Goal: Information Seeking & Learning: Learn about a topic

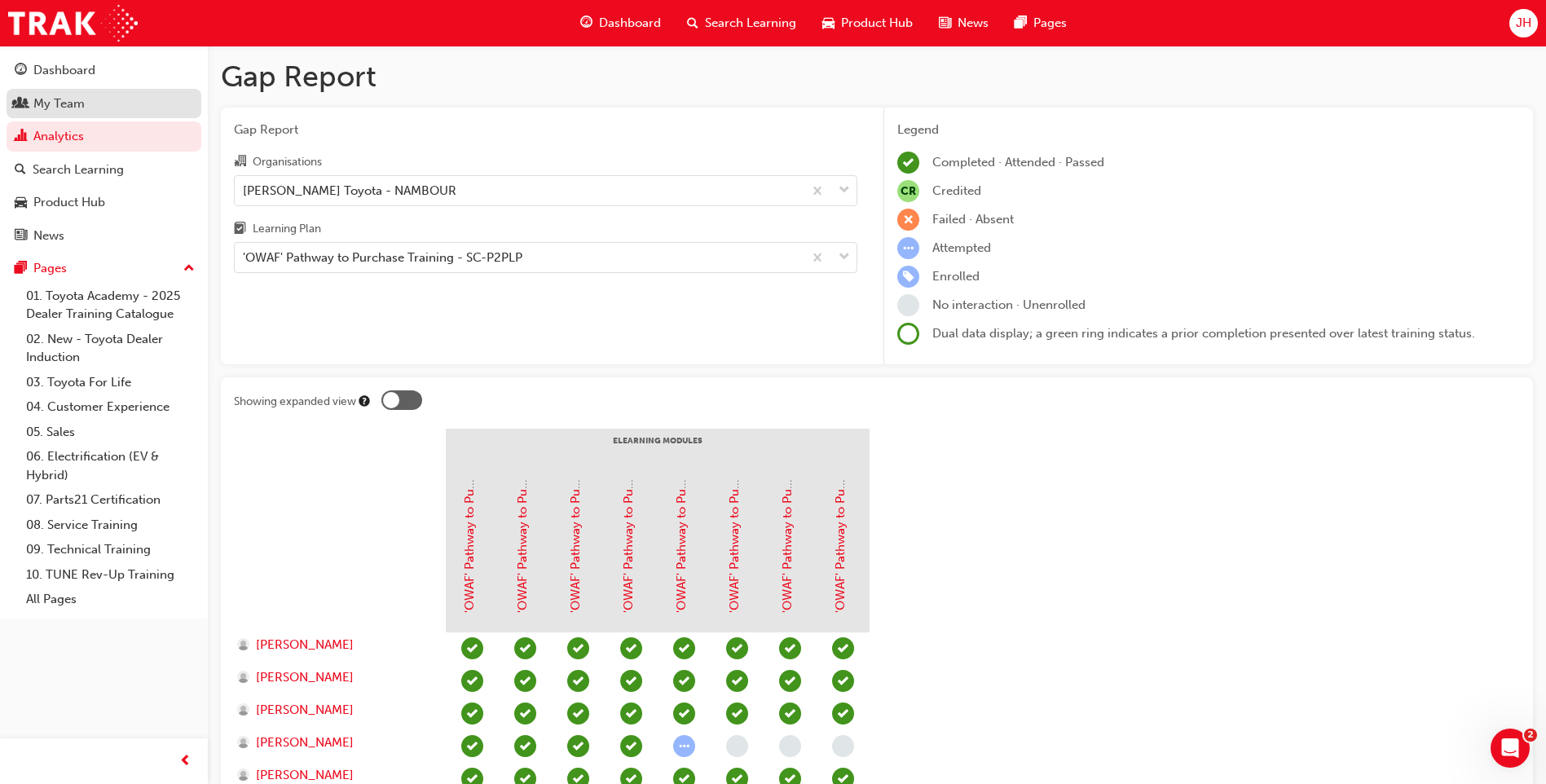
click at [70, 97] on div "My Team" at bounding box center [59, 103] width 51 height 18
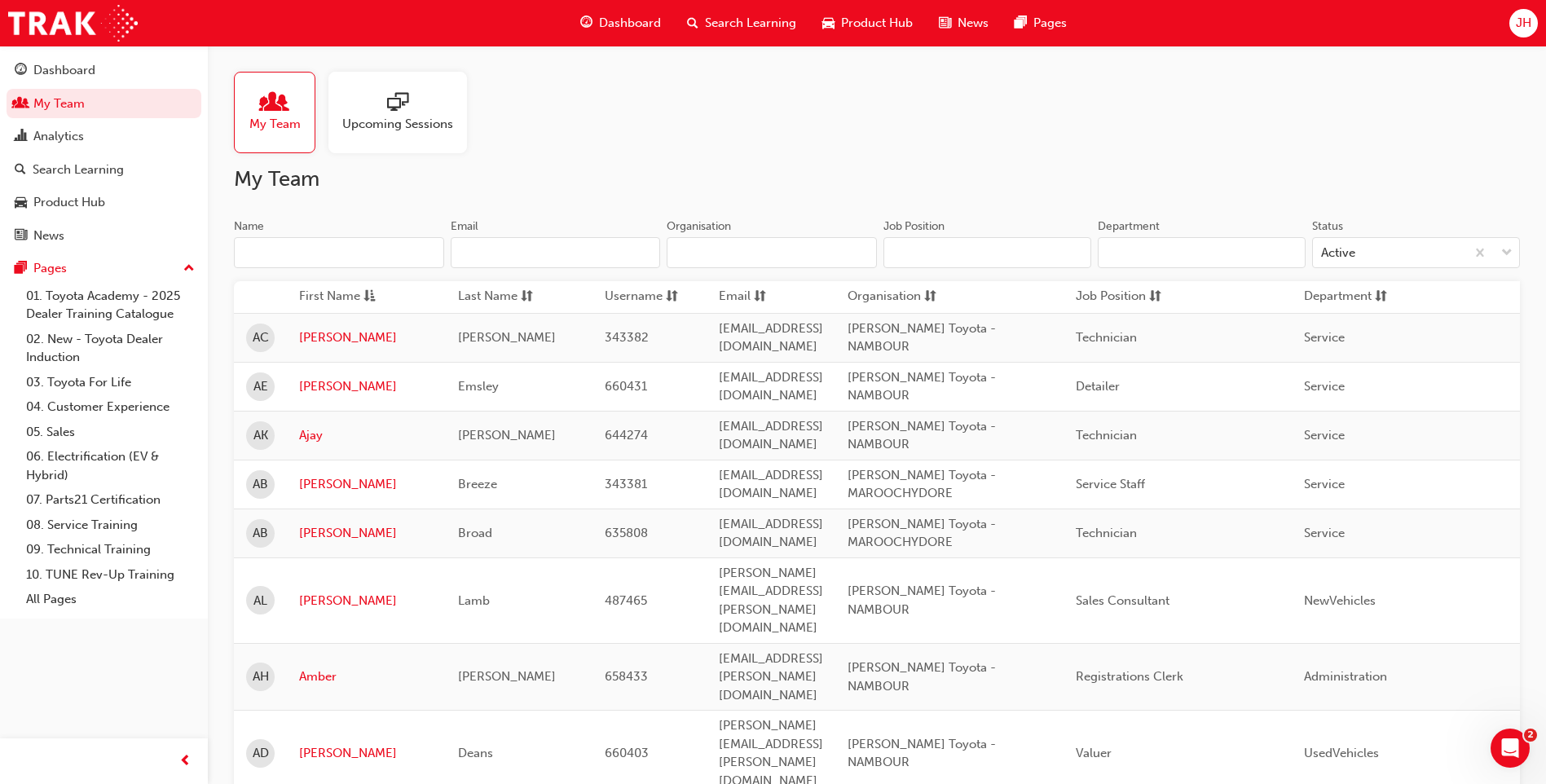
click at [1232, 100] on div "My Team Upcoming Sessions" at bounding box center [877, 112] width 1286 height 81
click at [863, 29] on span "Product Hub" at bounding box center [877, 22] width 71 height 18
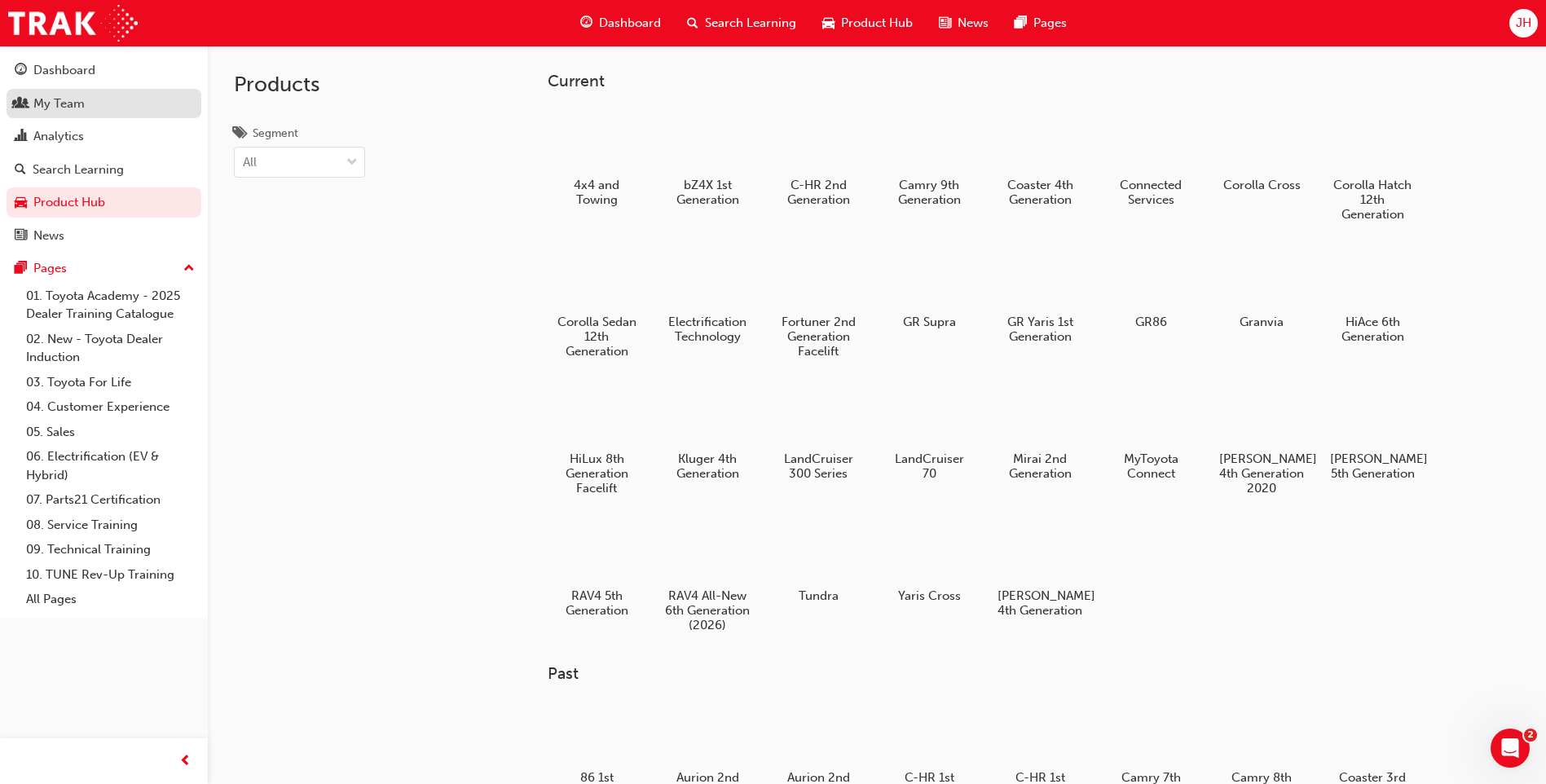
click at [84, 104] on div "My Team" at bounding box center [59, 103] width 51 height 18
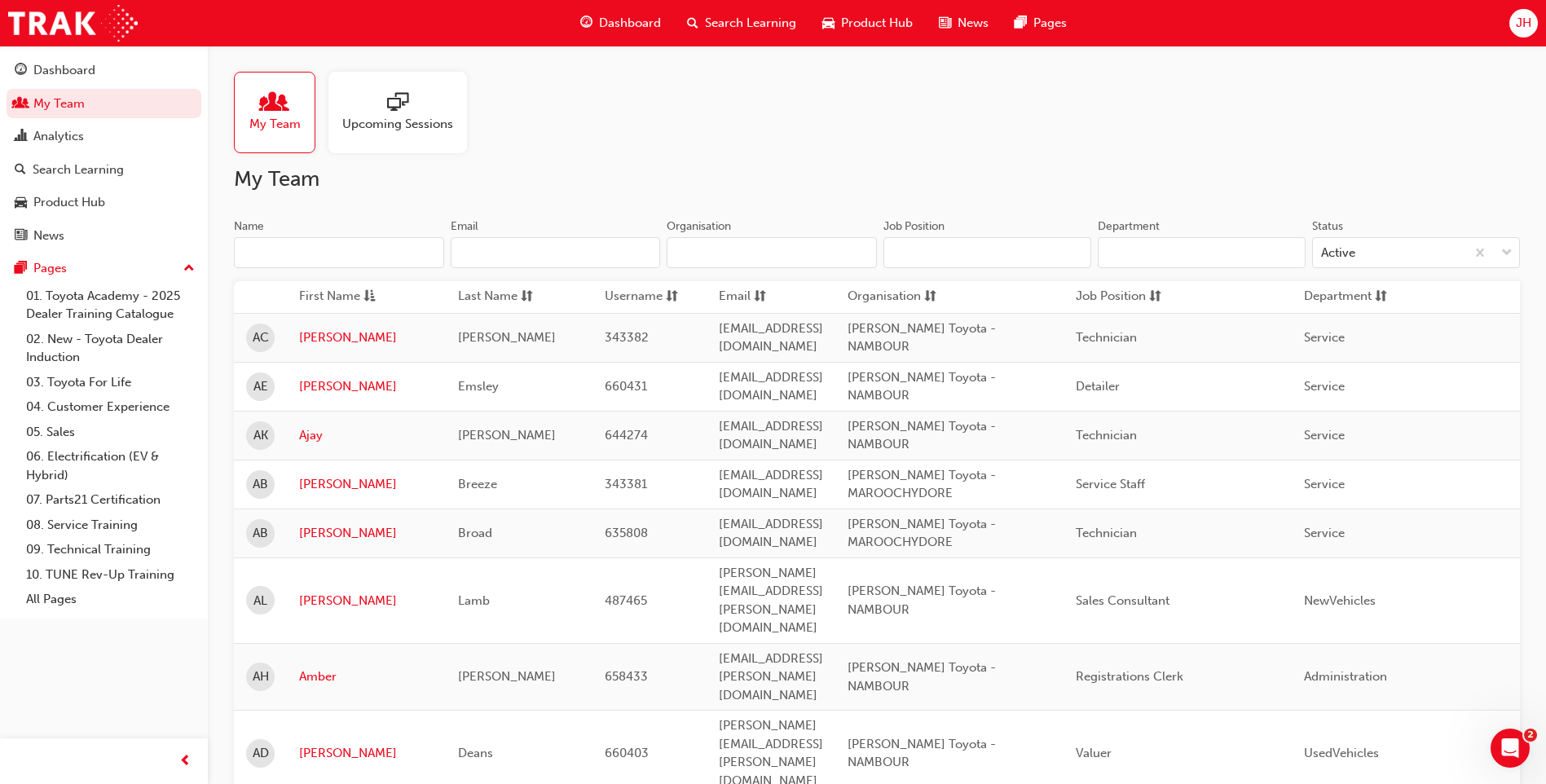
click at [347, 255] on input "Name" at bounding box center [339, 253] width 211 height 31
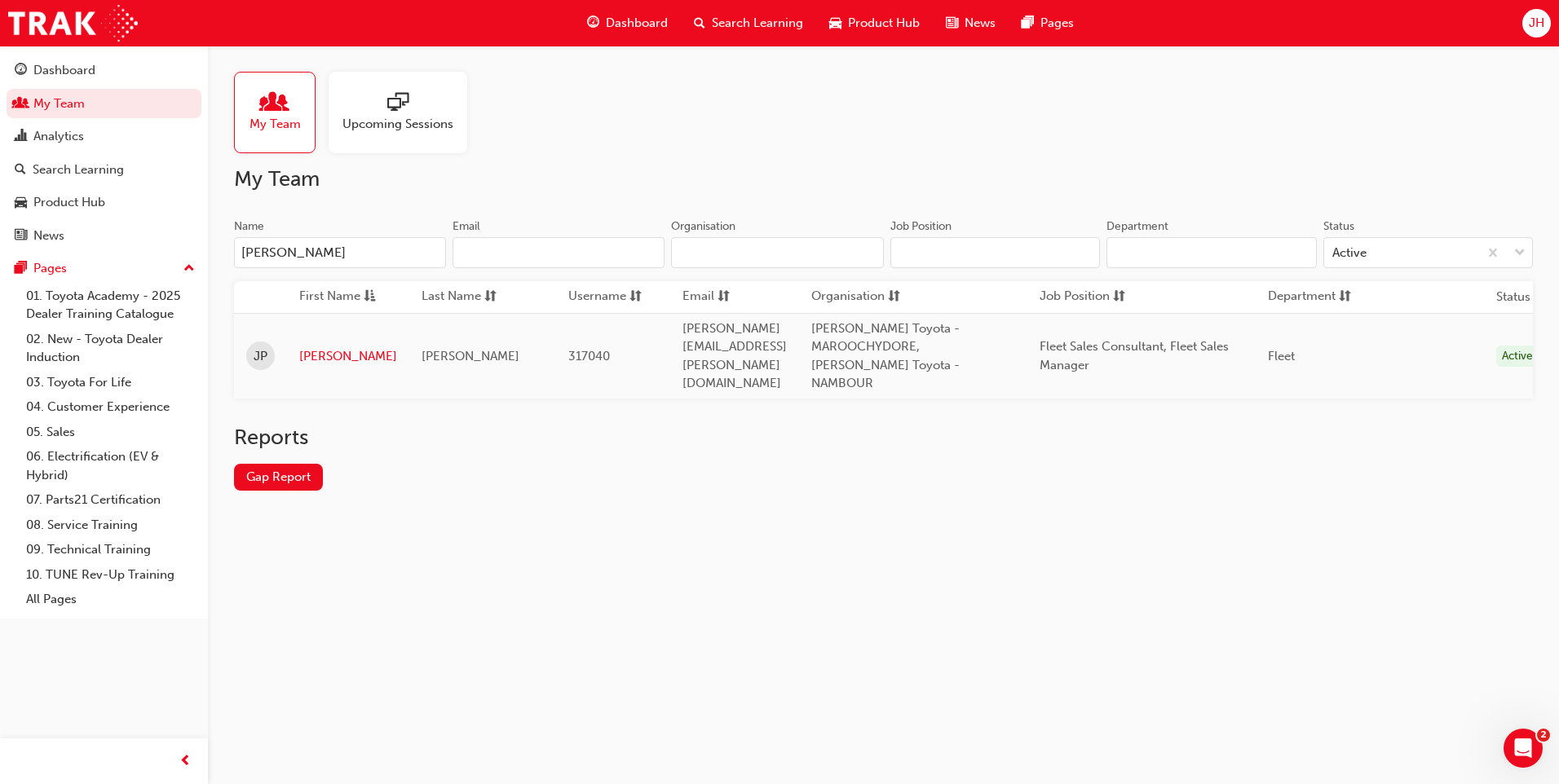
type input "[PERSON_NAME]"
click at [316, 350] on link "[PERSON_NAME]" at bounding box center [348, 356] width 98 height 18
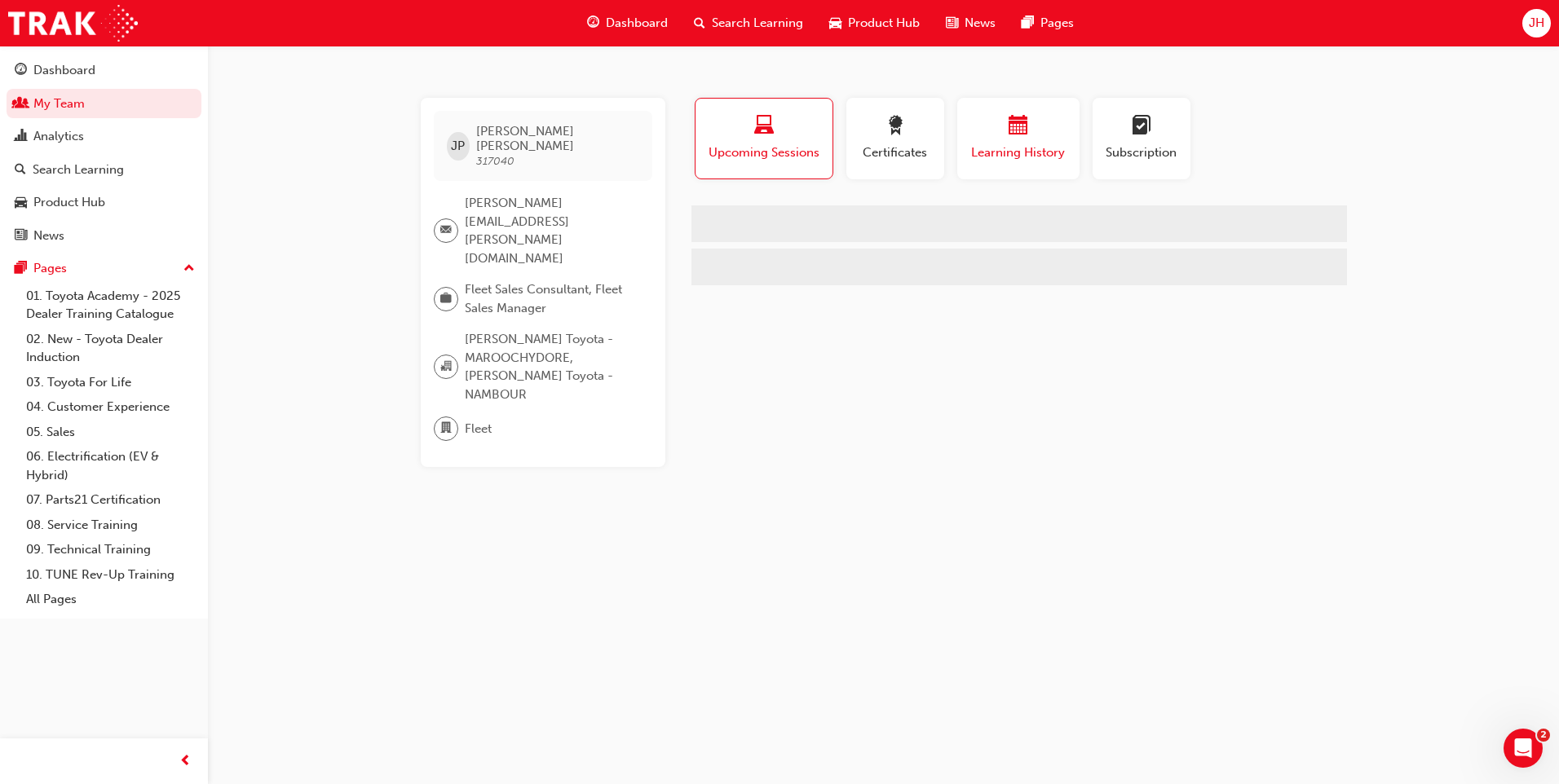
click at [1025, 131] on span "calendar-icon" at bounding box center [1018, 126] width 19 height 22
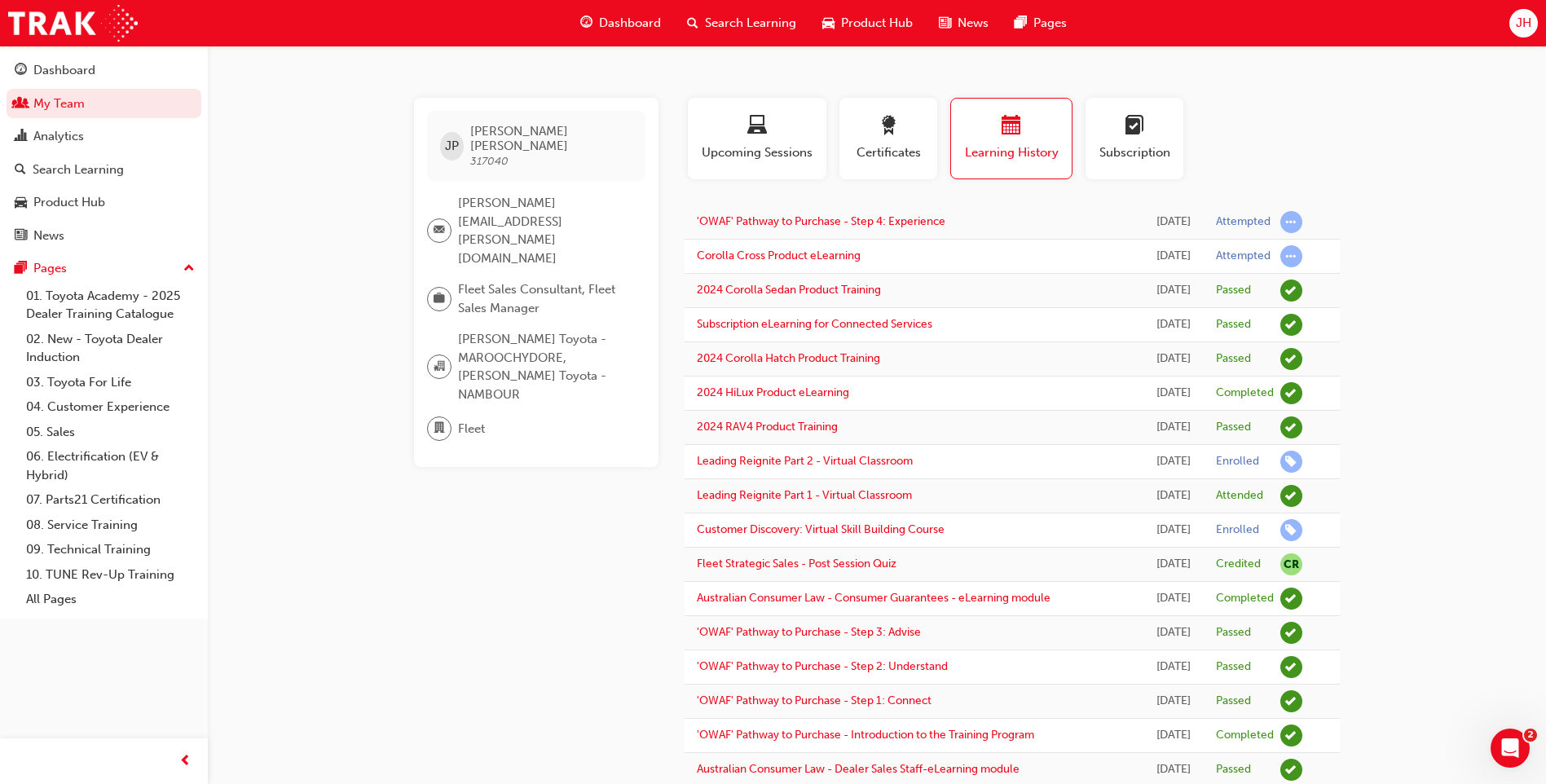
click at [760, 12] on div "Search Learning" at bounding box center [742, 23] width 135 height 34
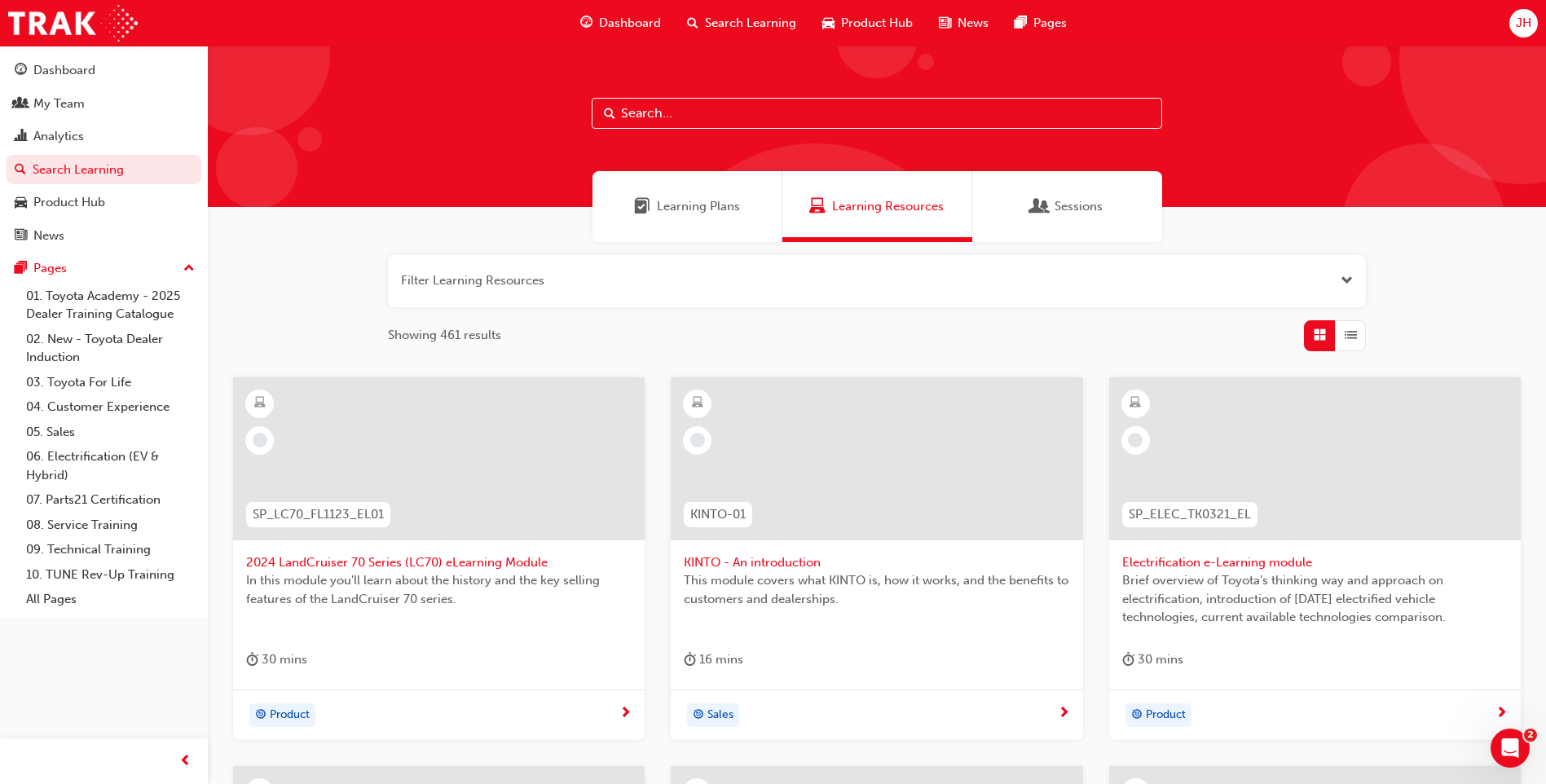
click at [690, 123] on input "text" at bounding box center [877, 113] width 571 height 31
type input "pathway to purchase"
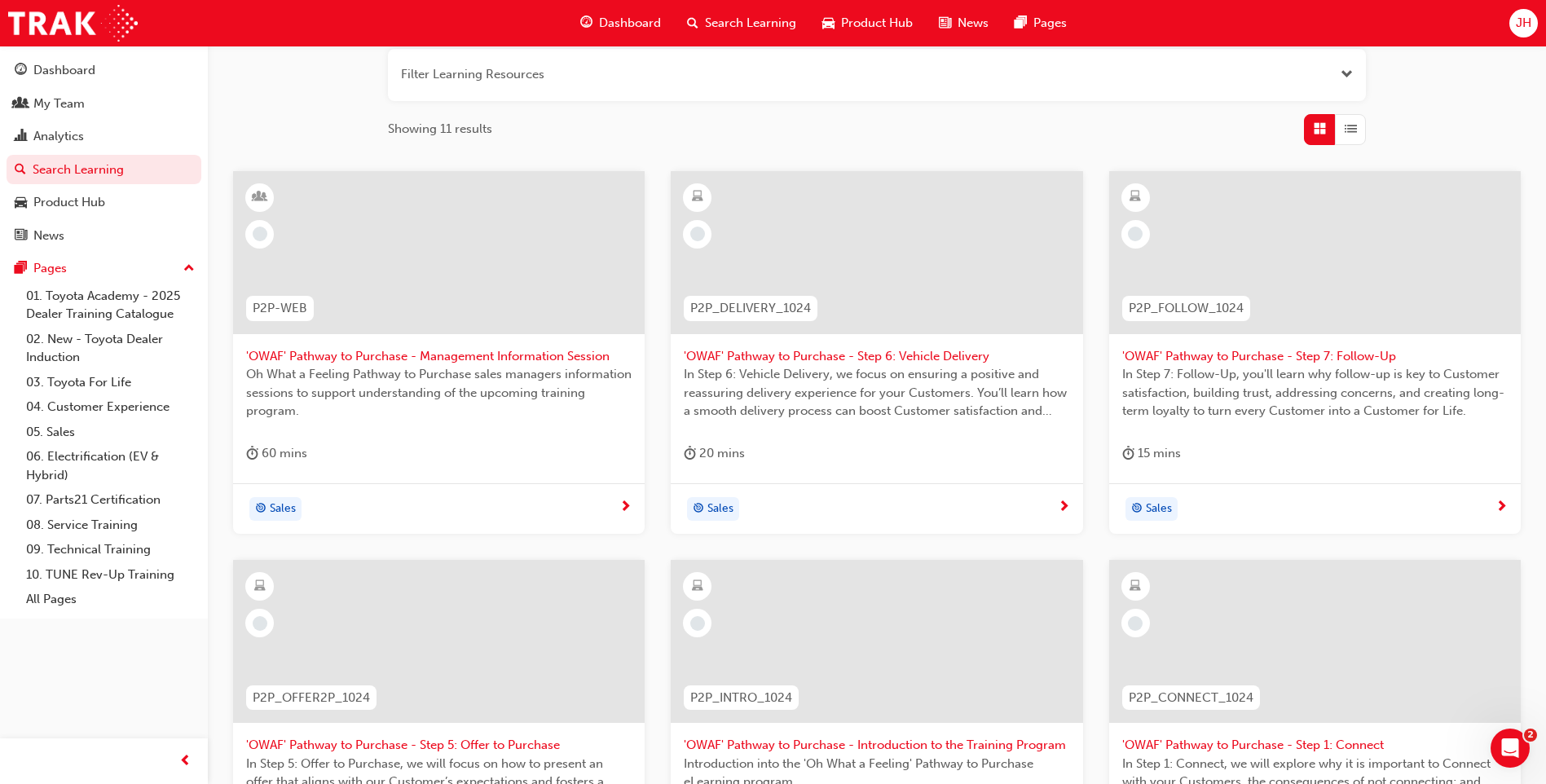
scroll to position [207, 0]
click at [86, 135] on div "Analytics" at bounding box center [103, 136] width 179 height 20
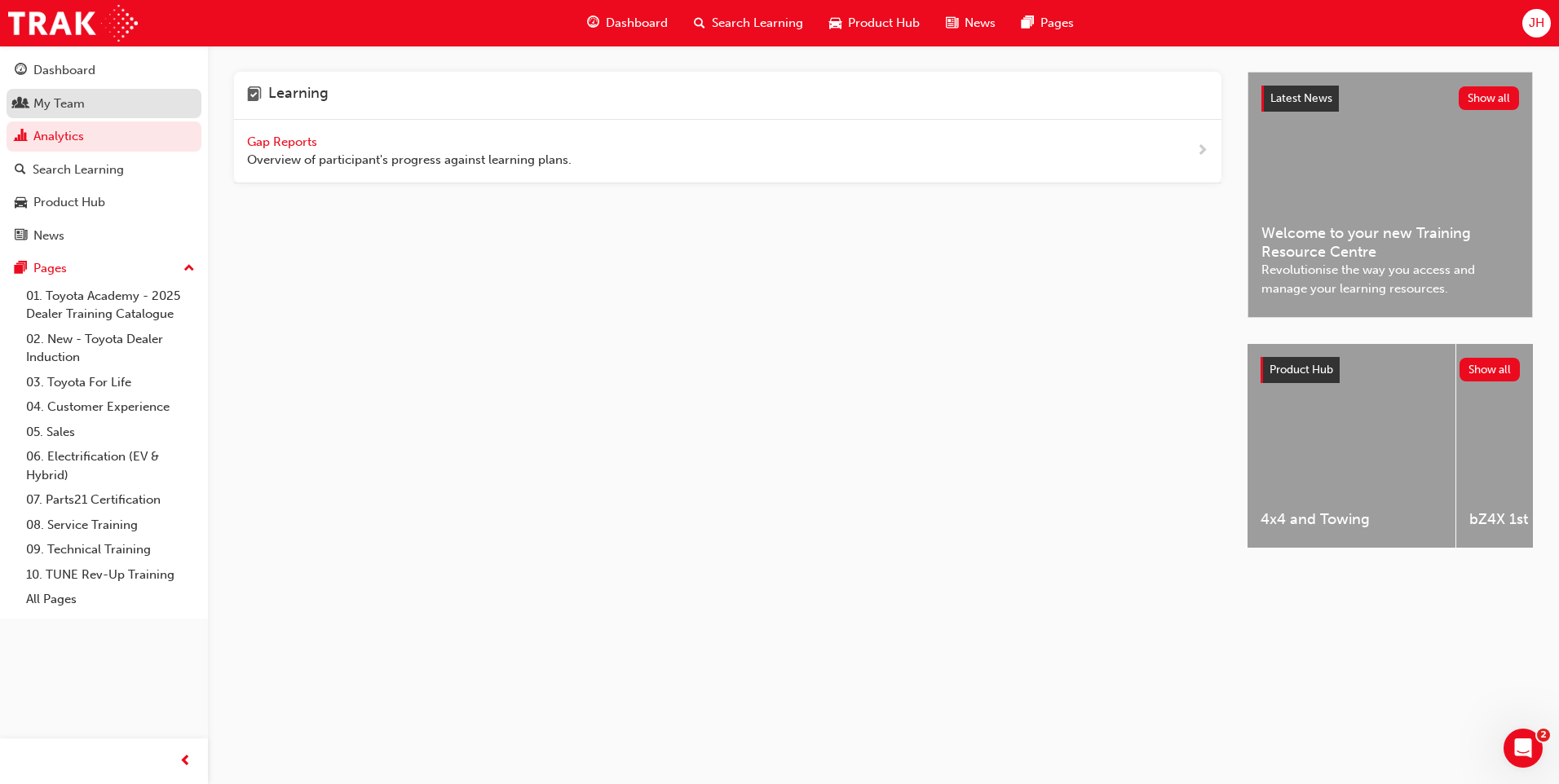
click at [73, 114] on link "My Team" at bounding box center [104, 103] width 195 height 30
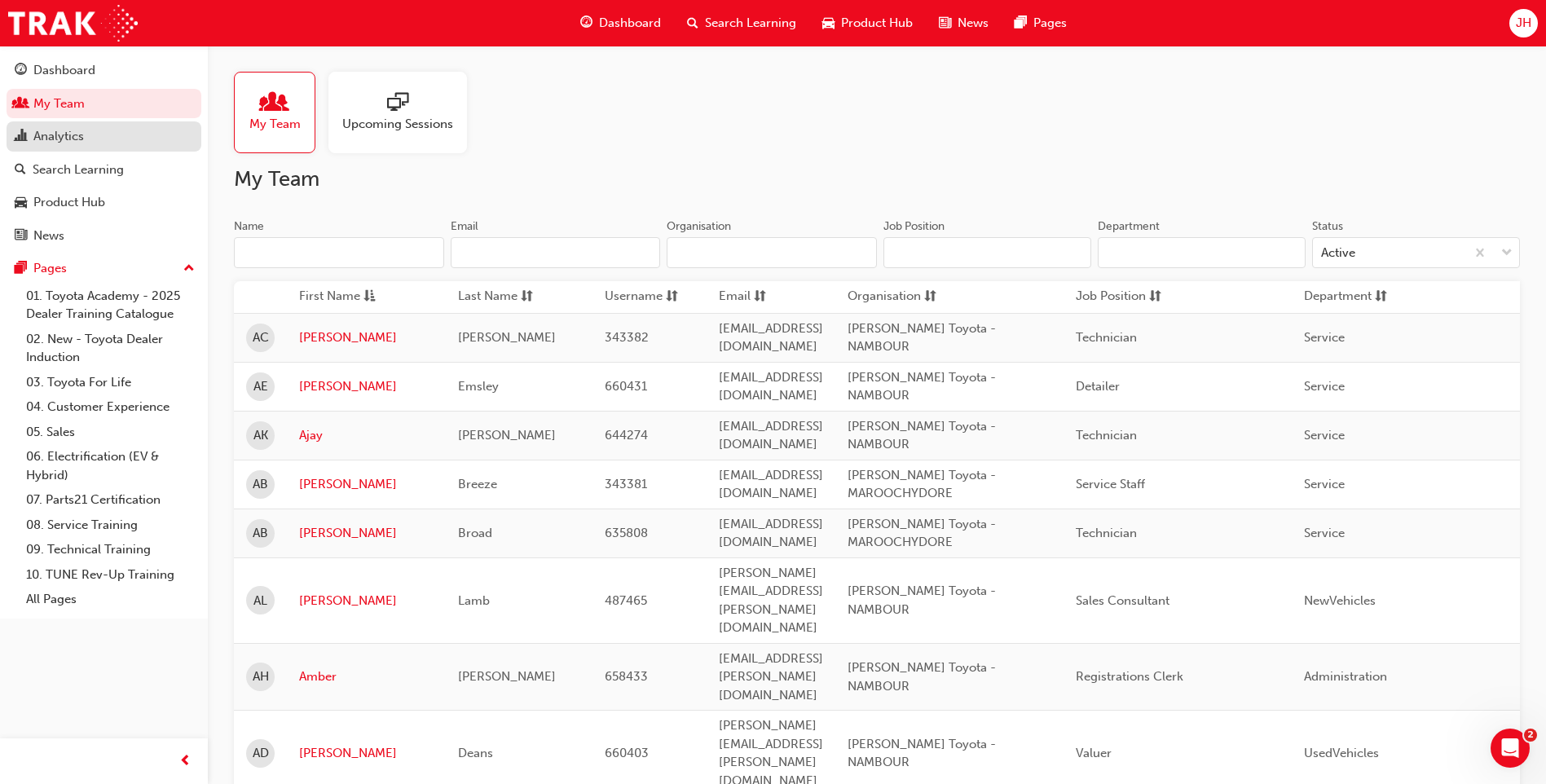
click at [73, 136] on div "Analytics" at bounding box center [59, 136] width 50 height 18
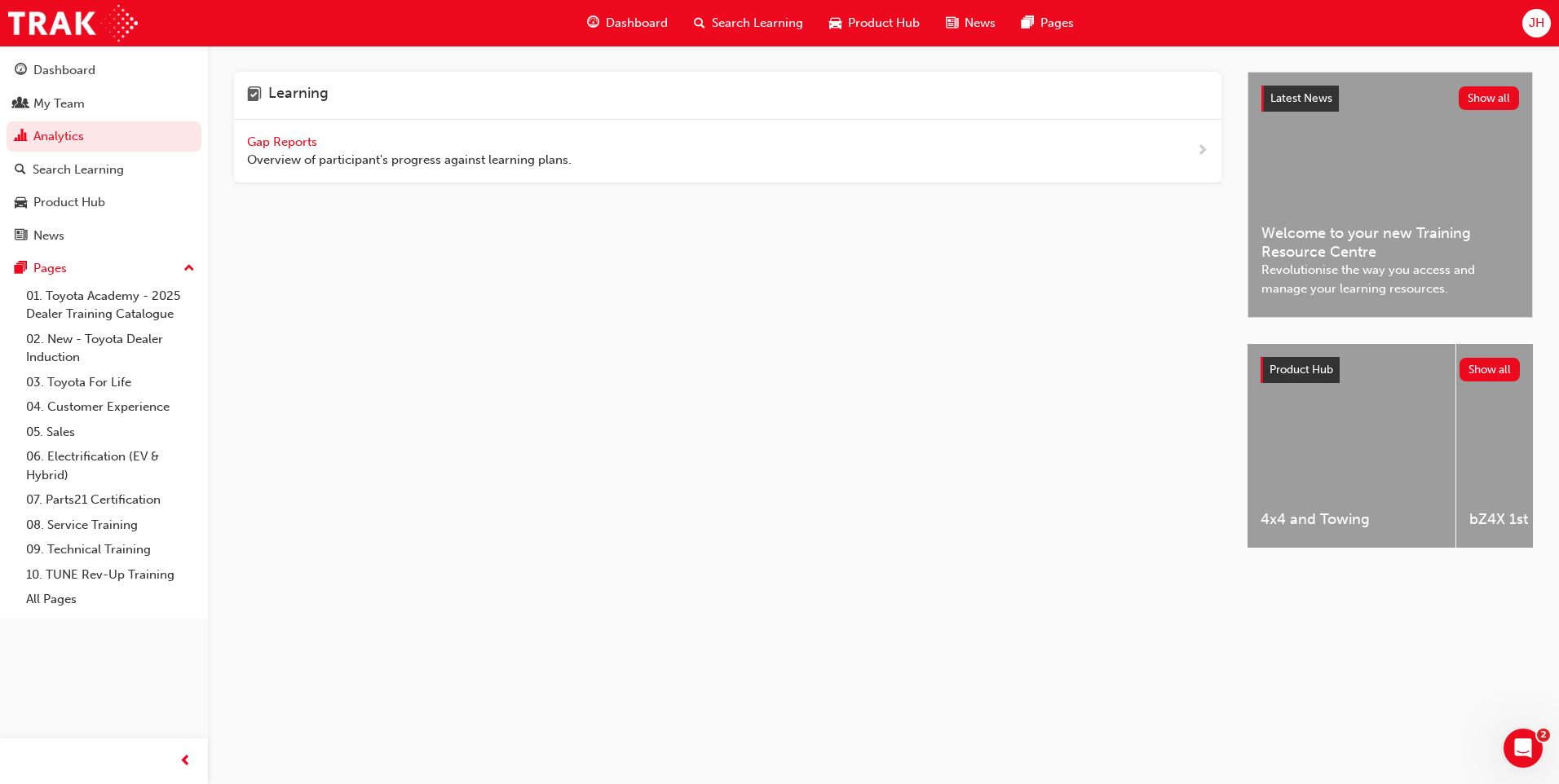
click at [289, 144] on span "Gap Reports" at bounding box center [284, 141] width 73 height 14
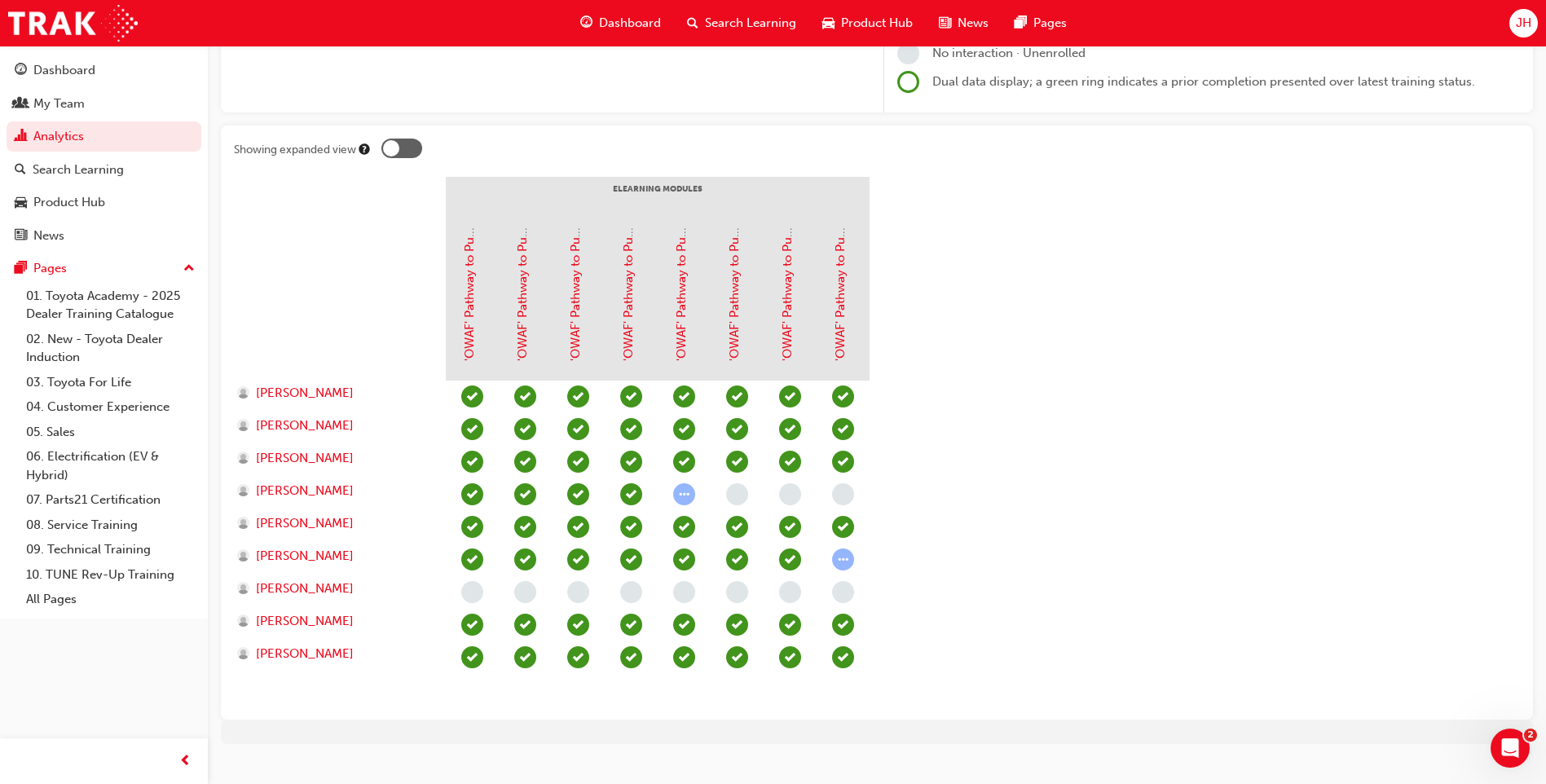
scroll to position [251, 0]
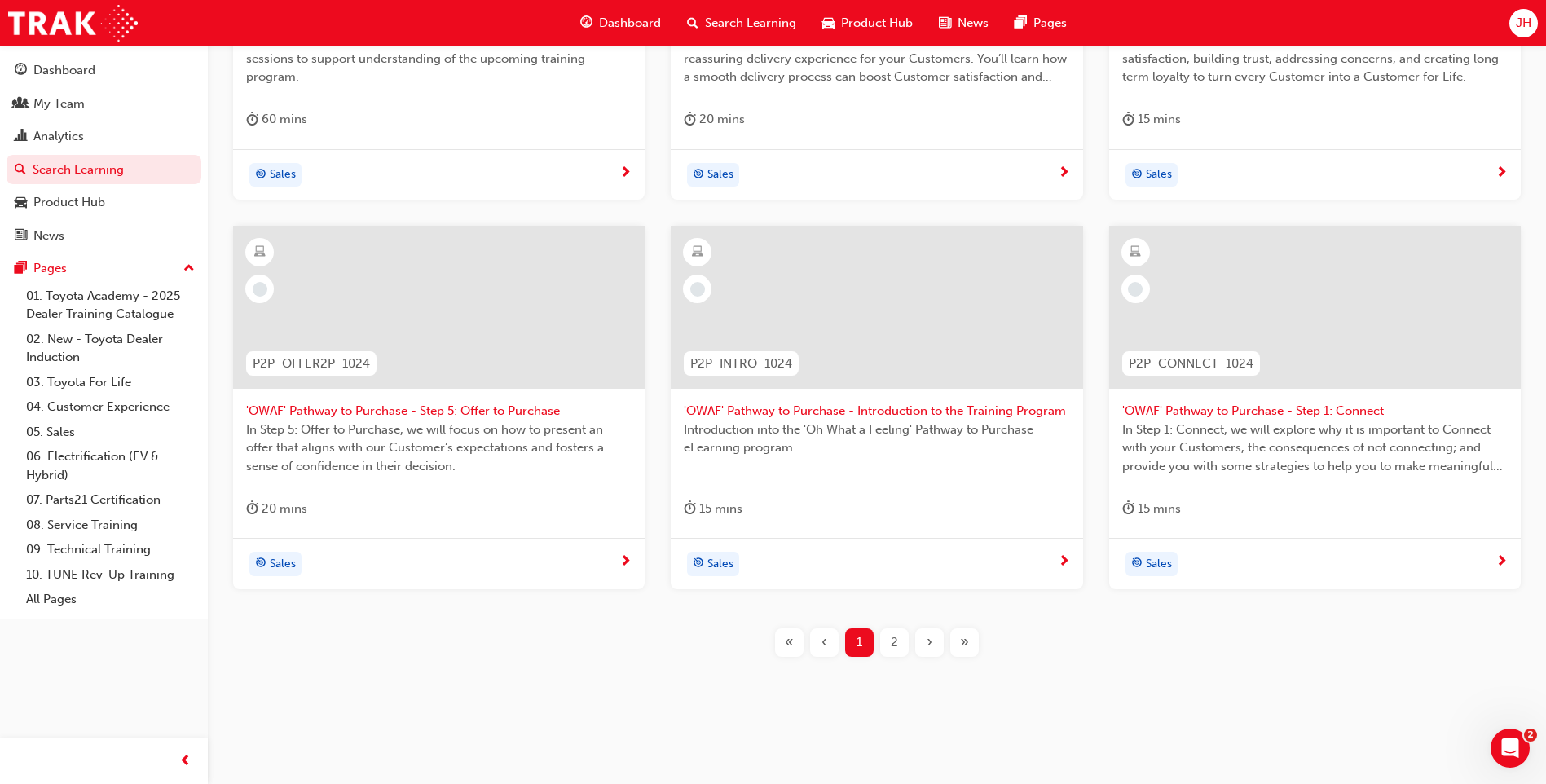
scroll to position [546, 0]
click at [898, 636] on div "2" at bounding box center [895, 638] width 29 height 29
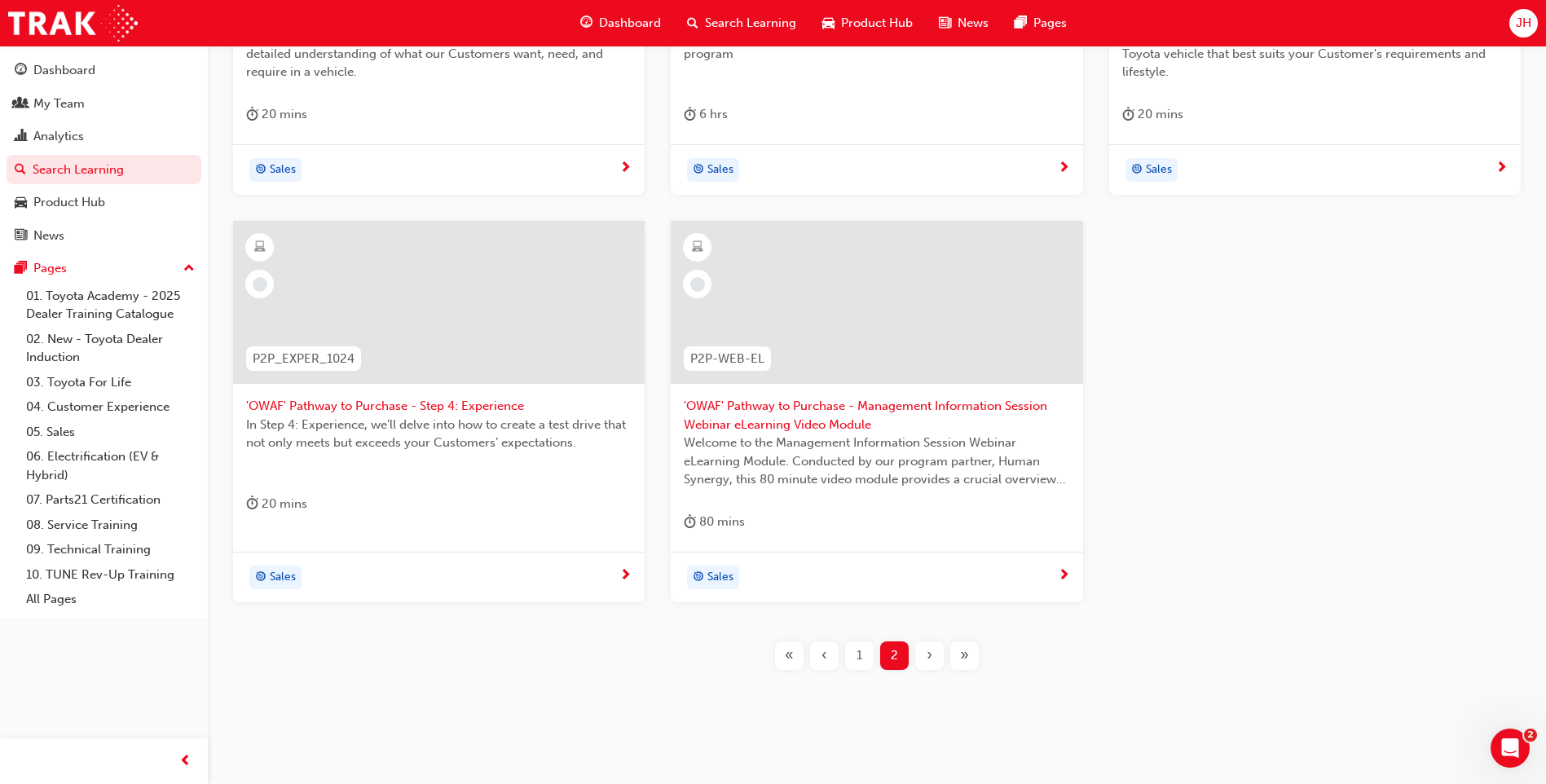
click at [342, 402] on span "'OWAF' Pathway to Purchase - Step 4: Experience" at bounding box center [438, 406] width 385 height 18
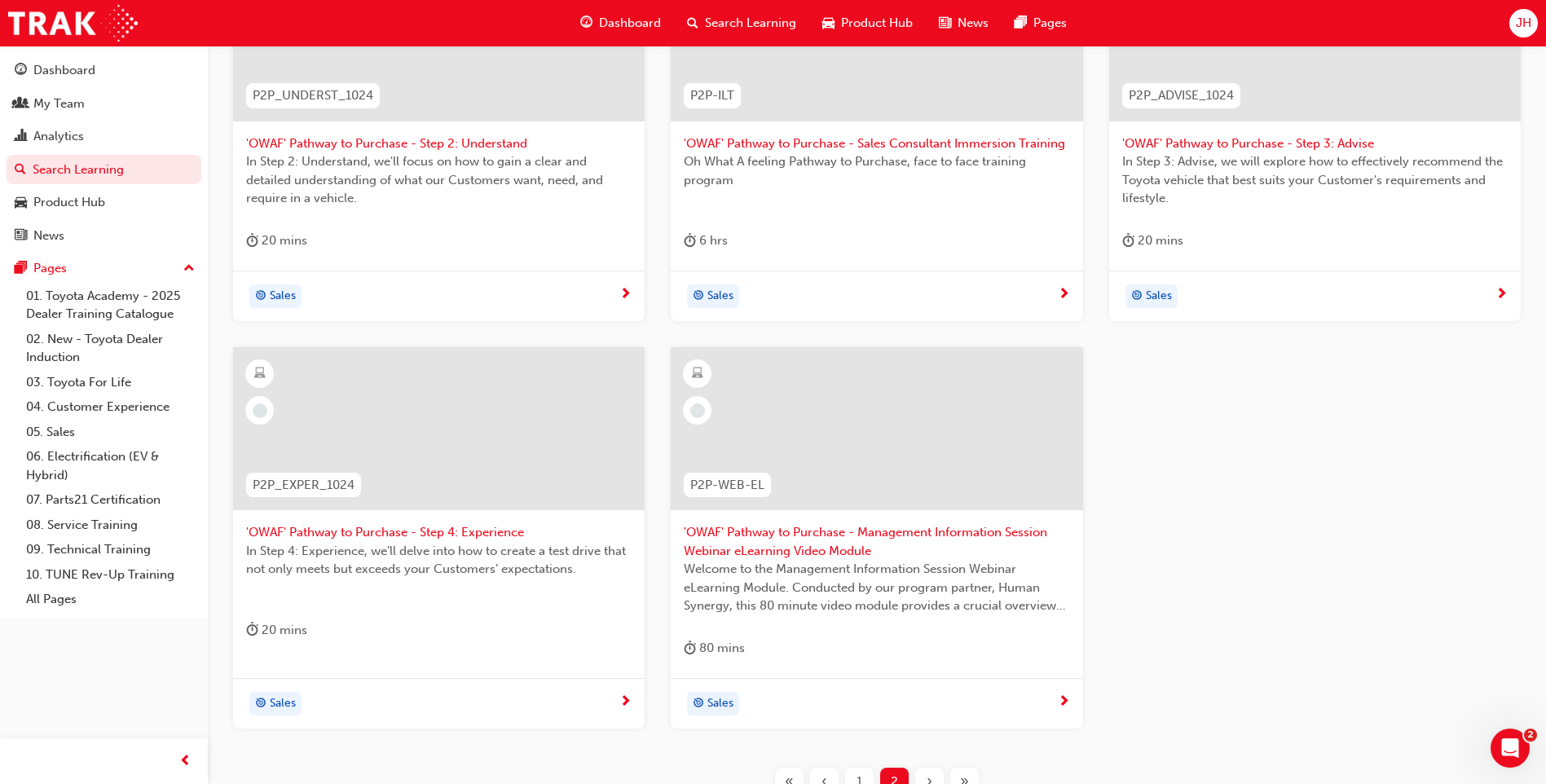
scroll to position [563, 0]
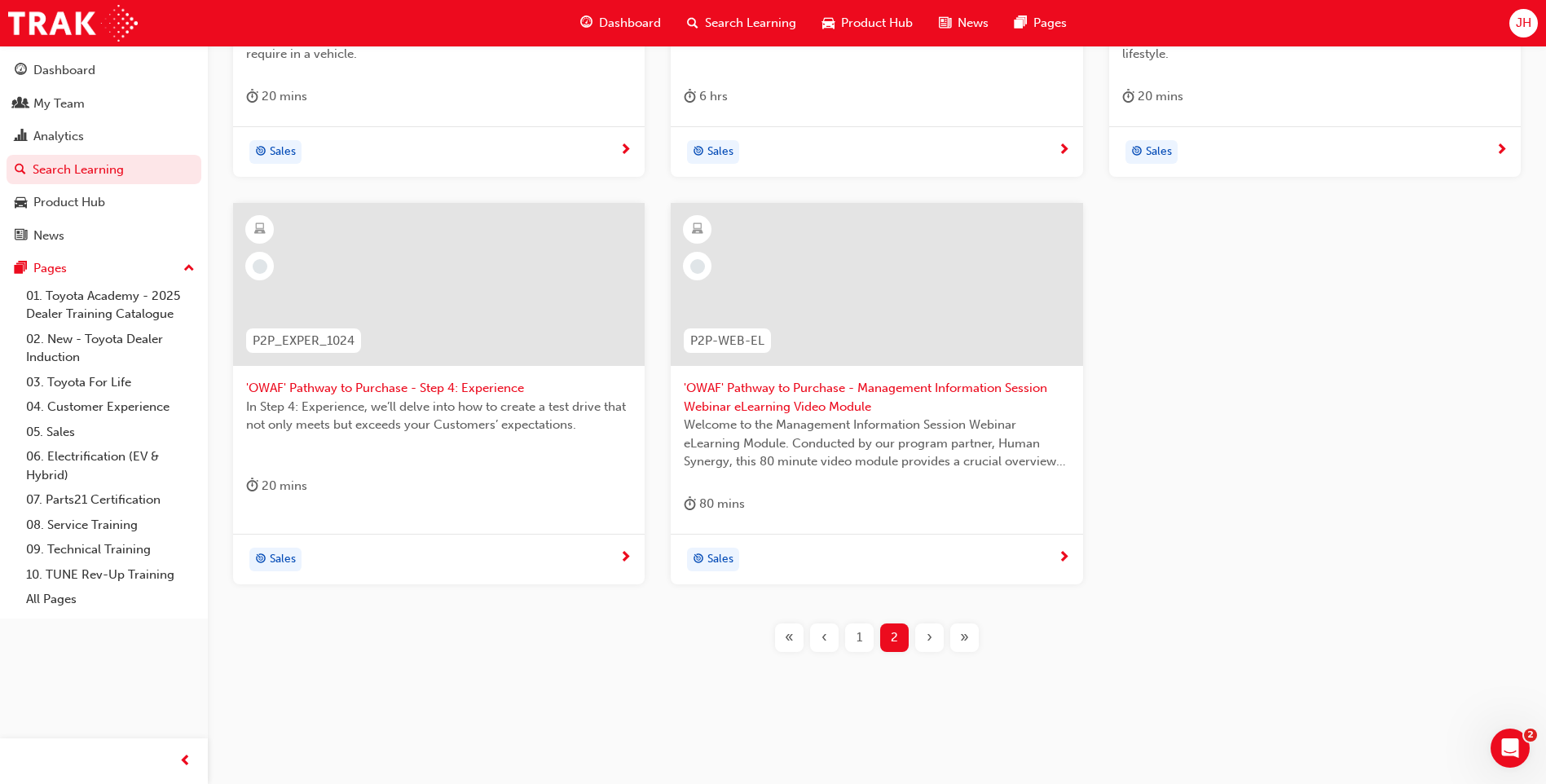
click at [862, 638] on span "1" at bounding box center [859, 637] width 6 height 18
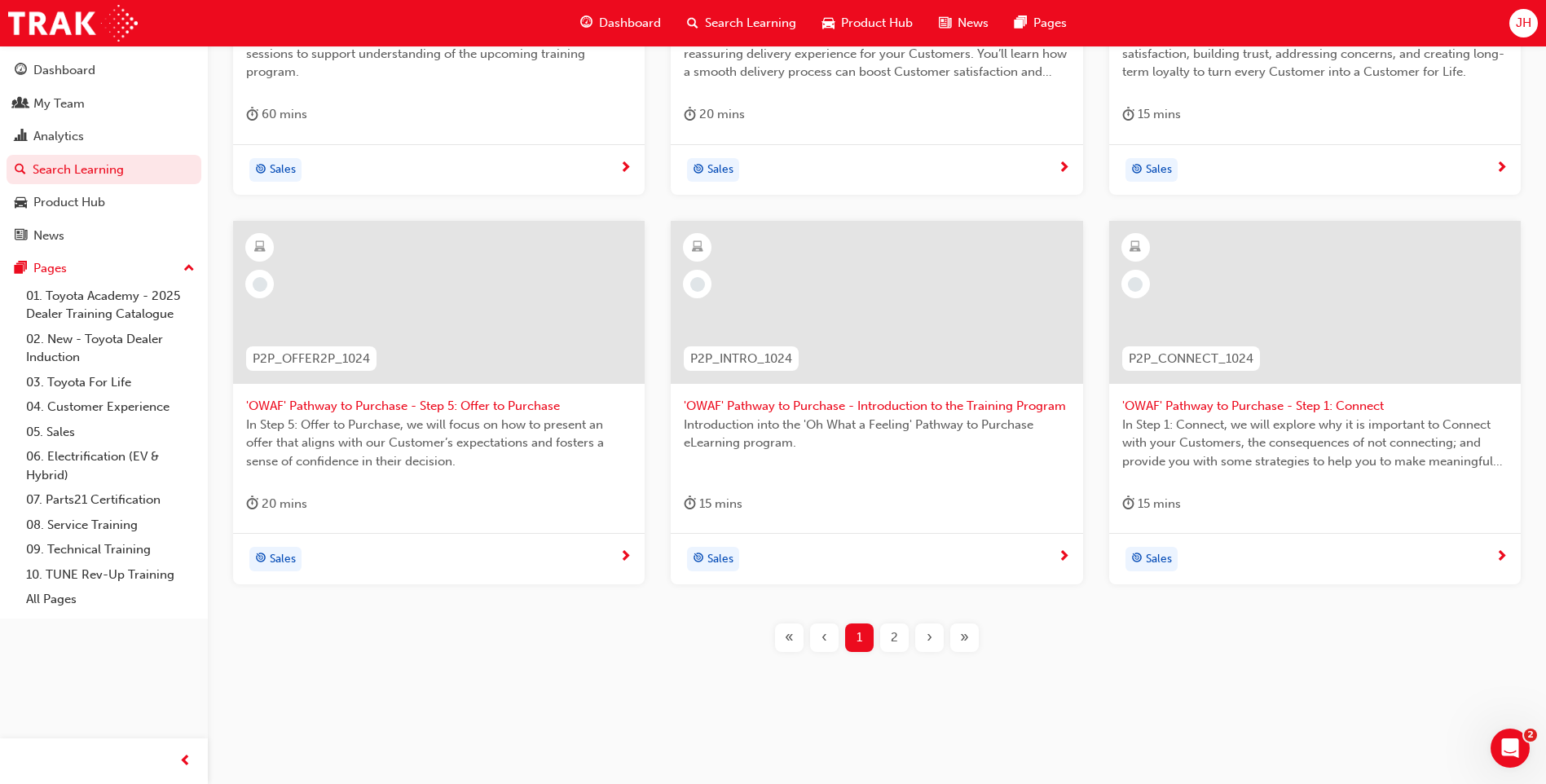
scroll to position [546, 0]
click at [525, 443] on span "In Step 5: Offer to Purchase, we will focus on how to present an offer that ali…" at bounding box center [438, 442] width 385 height 55
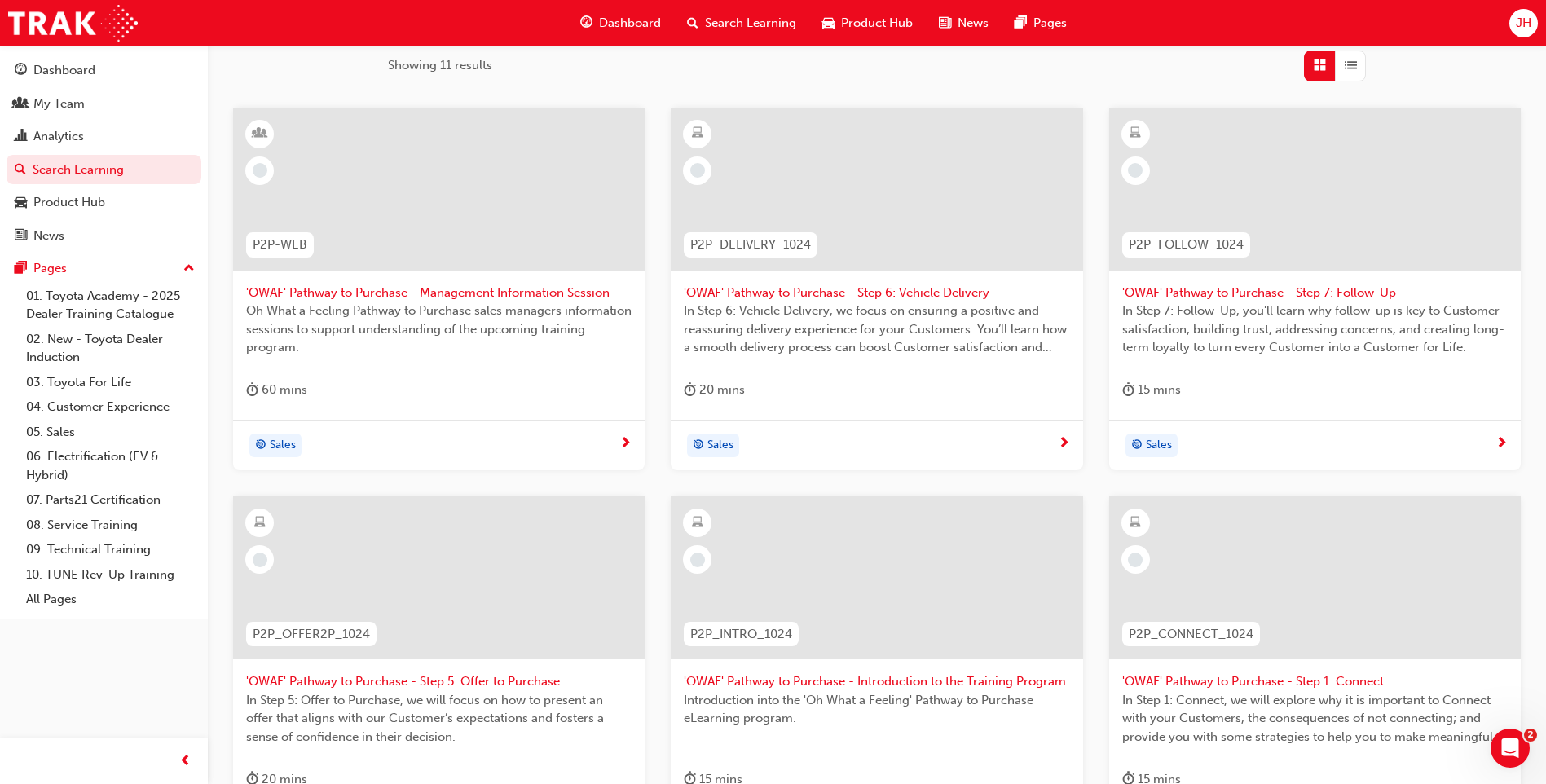
scroll to position [264, 0]
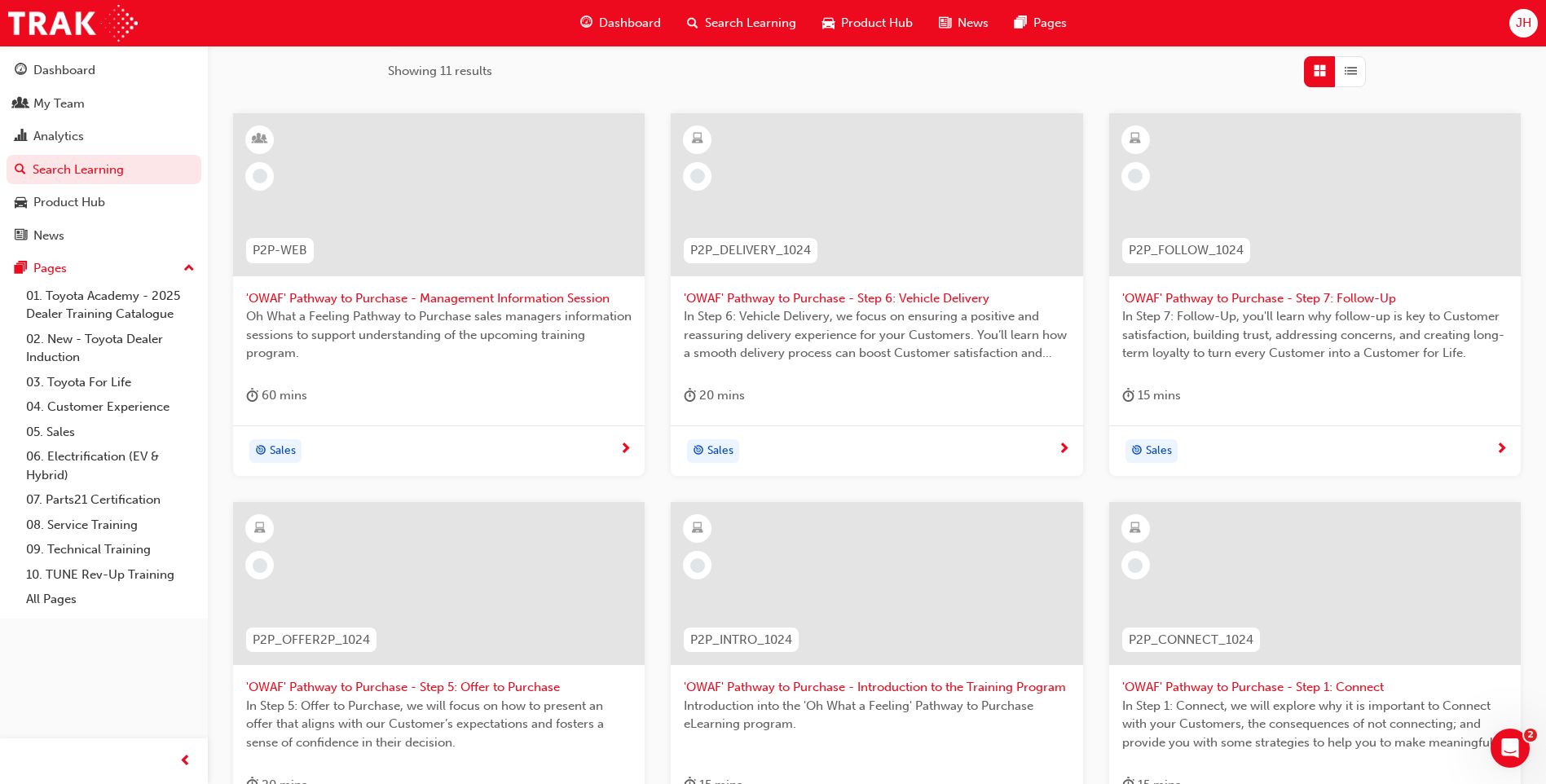
click at [820, 303] on span "'OWAF' Pathway to Purchase - Step 6: Vehicle Delivery" at bounding box center [876, 298] width 385 height 18
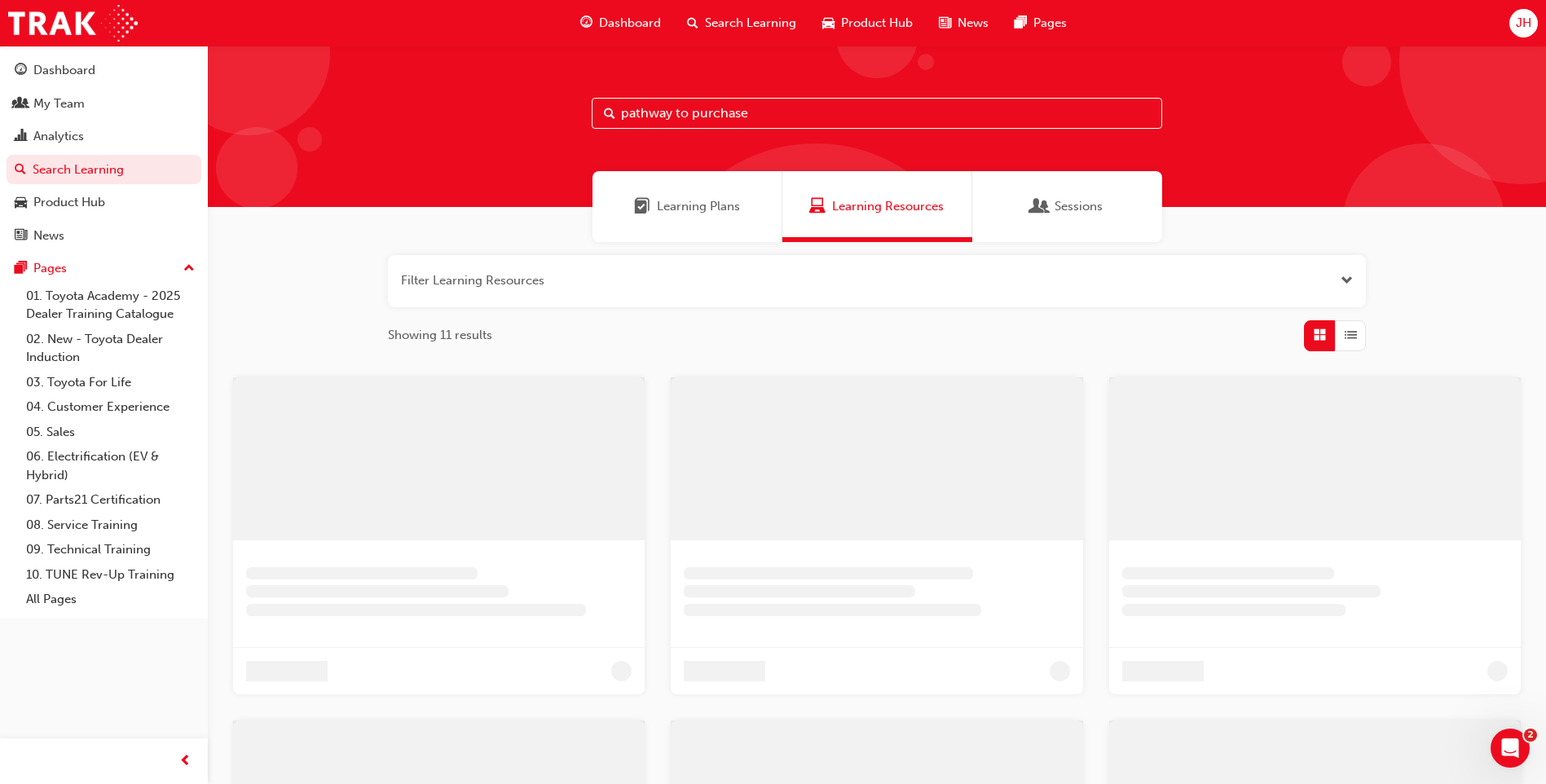
scroll to position [264, 0]
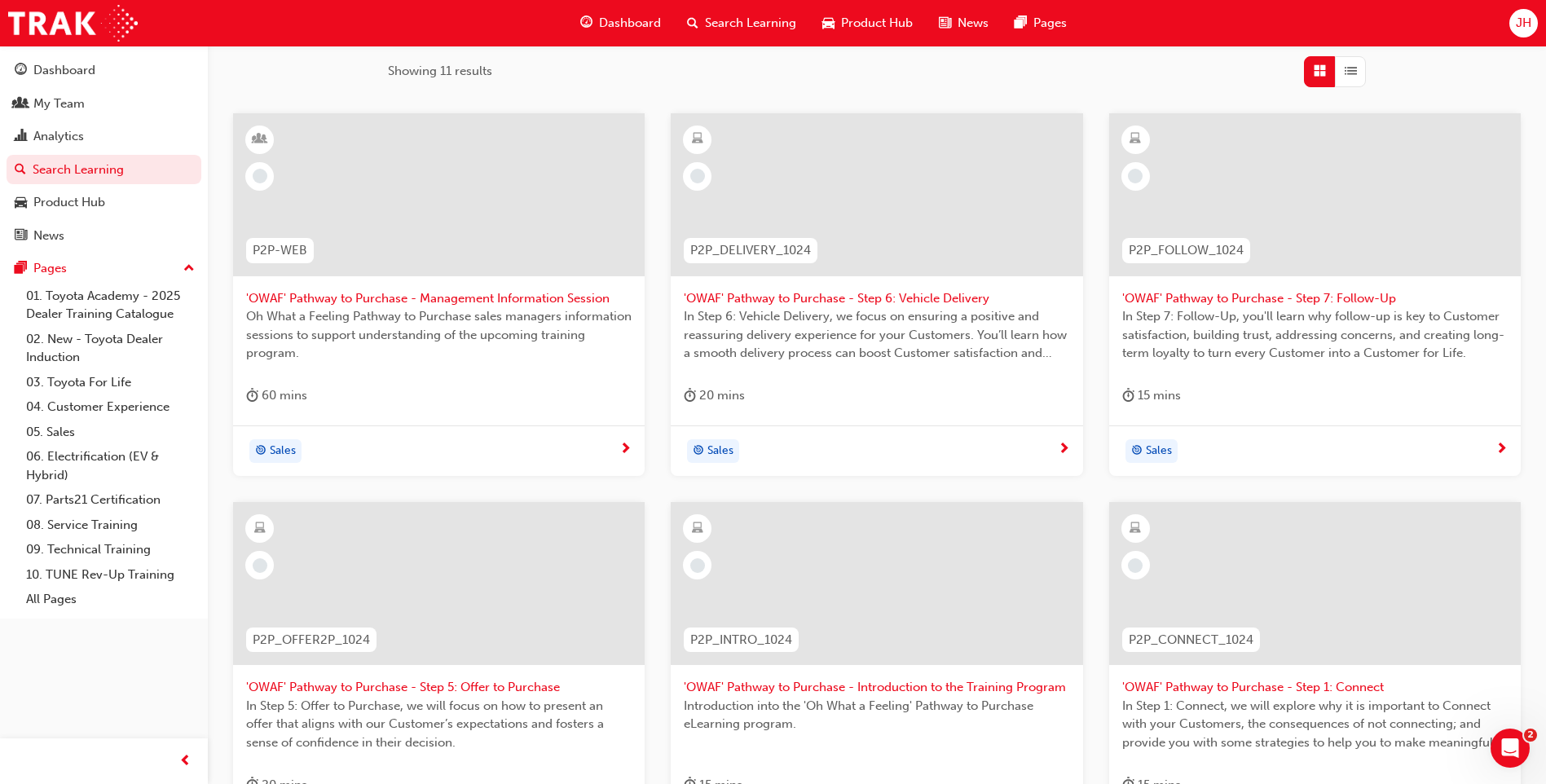
click at [1199, 300] on span "'OWAF' Pathway to Purchase - Step 7: Follow-Up" at bounding box center [1314, 298] width 385 height 18
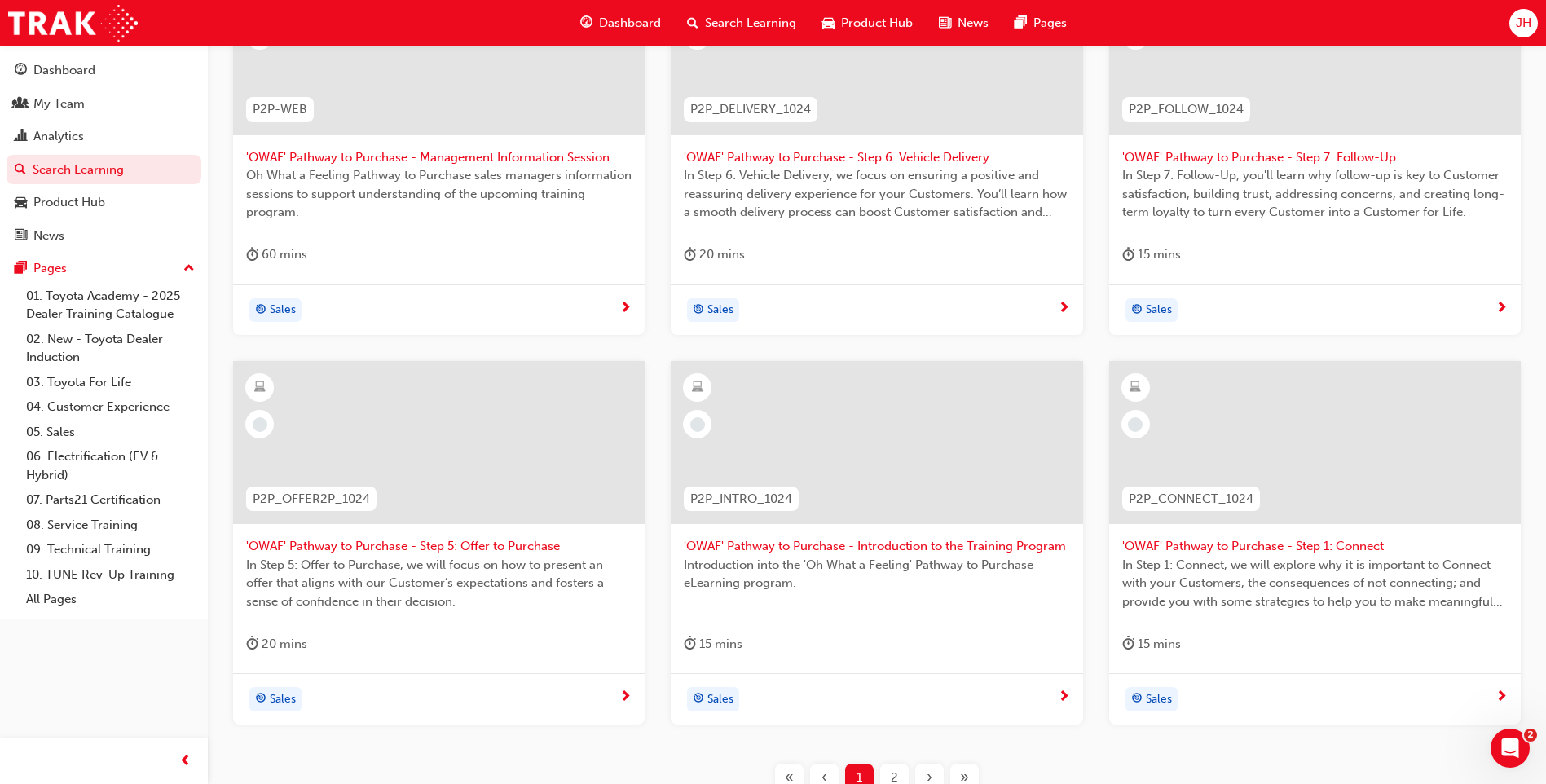
scroll to position [546, 0]
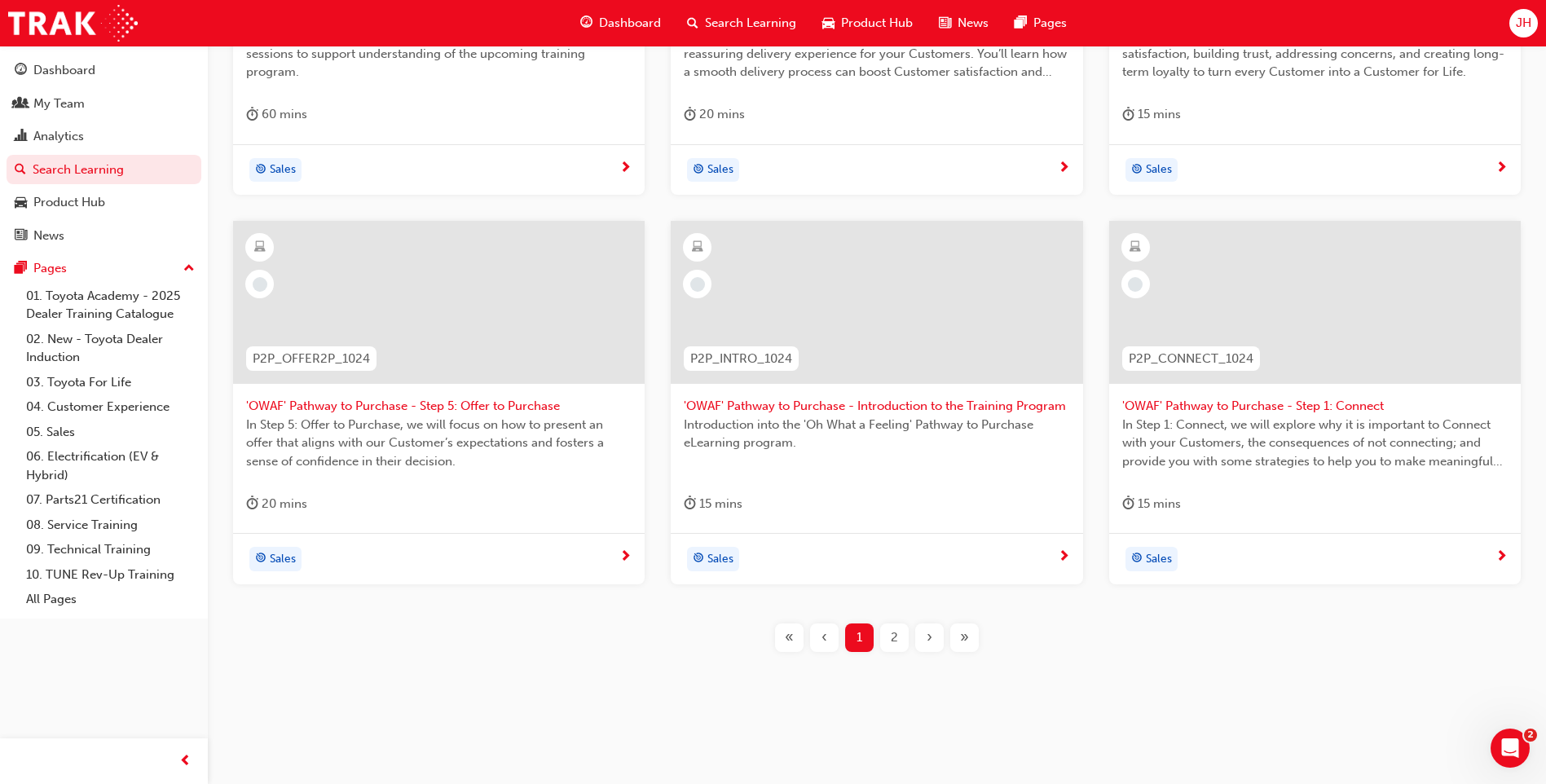
click at [896, 631] on span "2" at bounding box center [895, 637] width 8 height 18
